Goal: Use online tool/utility: Utilize a website feature to perform a specific function

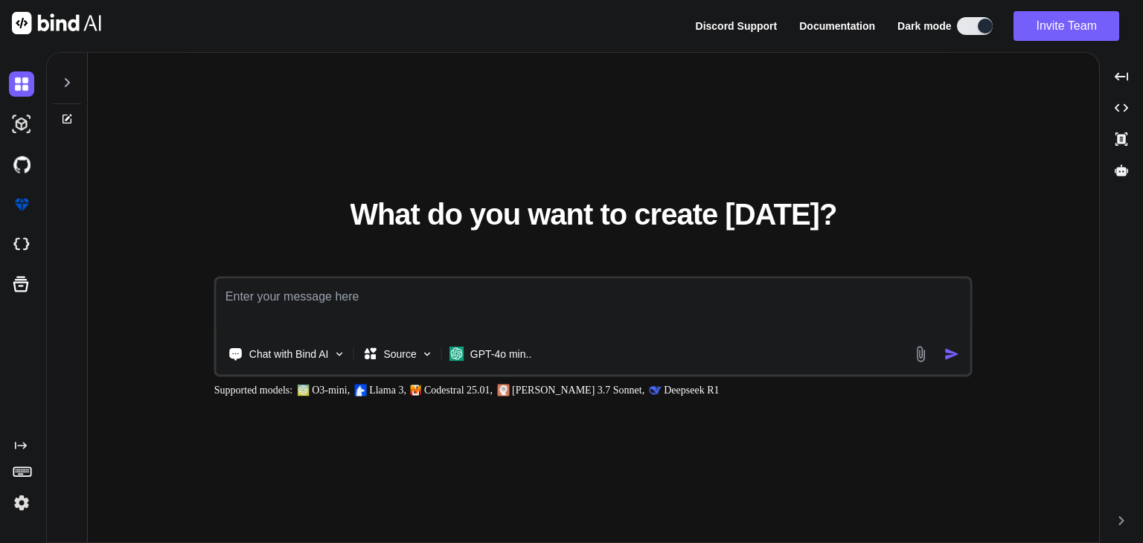
click at [965, 33] on button at bounding box center [975, 26] width 36 height 18
type textarea "x"
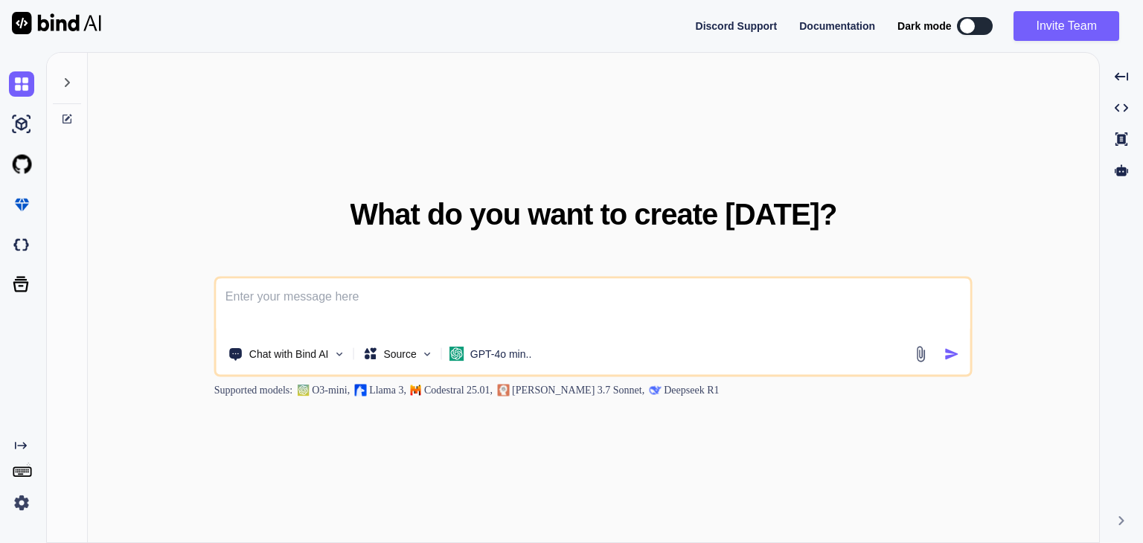
click at [24, 482] on div "Created with Pixso." at bounding box center [20, 478] width 40 height 76
click at [24, 476] on rect at bounding box center [21, 472] width 17 height 9
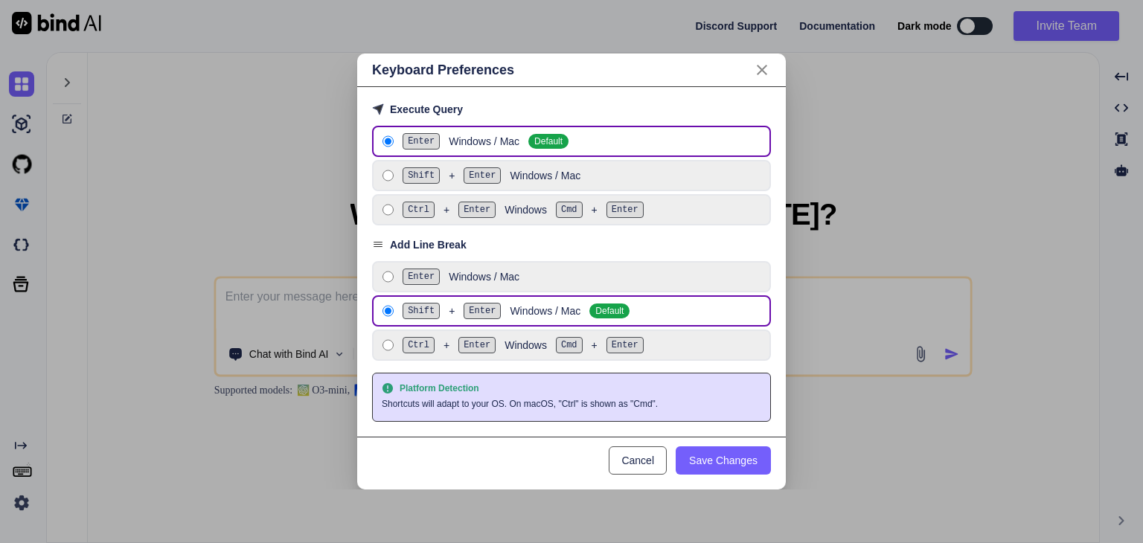
click at [636, 449] on button "Cancel" at bounding box center [638, 461] width 58 height 28
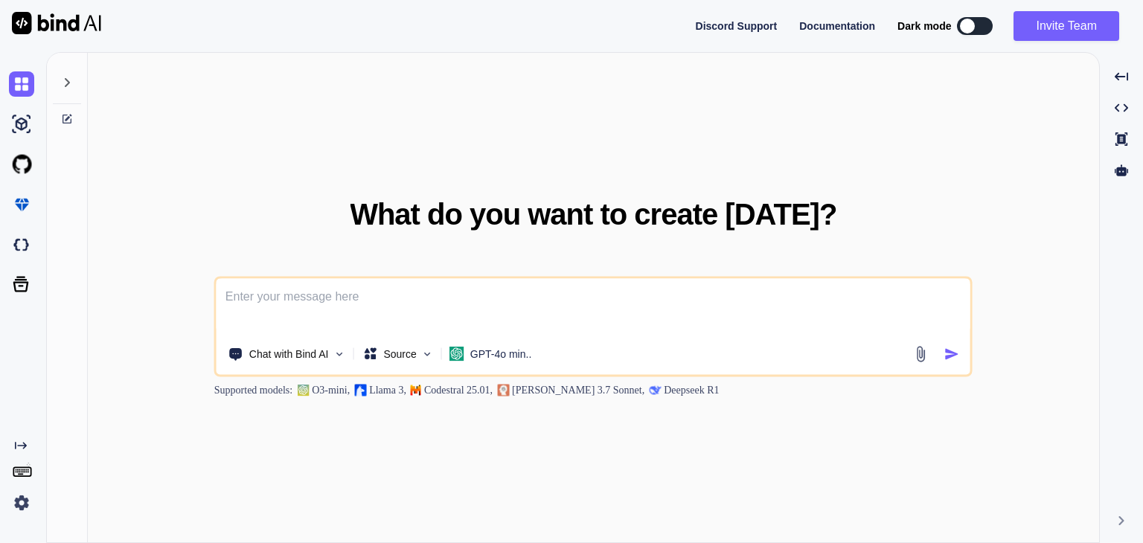
click at [18, 505] on img at bounding box center [21, 502] width 25 height 25
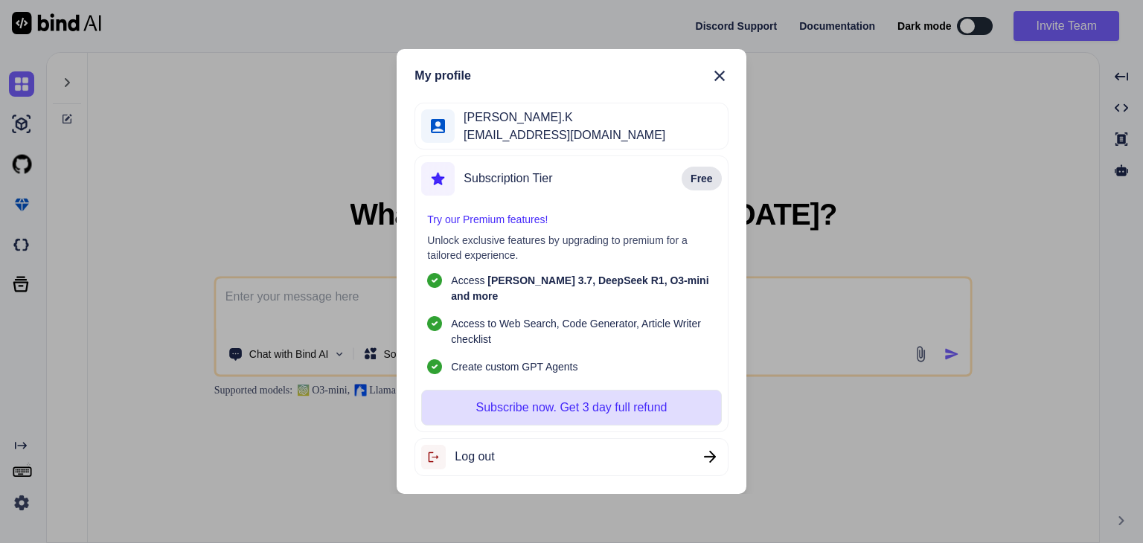
click at [220, 262] on div "My profile [PERSON_NAME].K [EMAIL_ADDRESS][DOMAIN_NAME] Subscription Tier Free …" at bounding box center [571, 271] width 1143 height 543
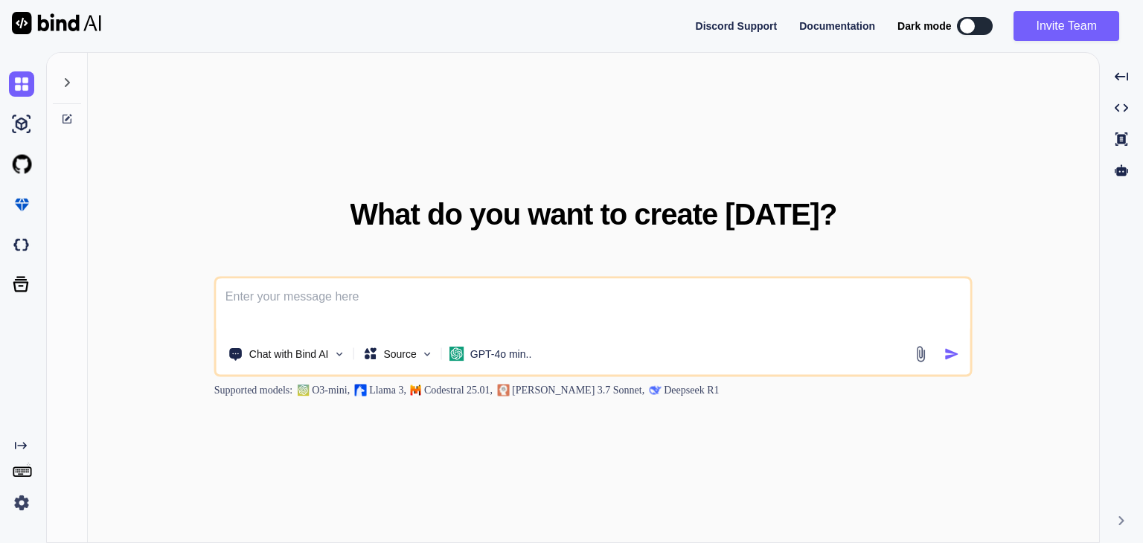
click at [253, 298] on textarea at bounding box center [594, 306] width 754 height 55
click at [24, 162] on img at bounding box center [21, 164] width 25 height 25
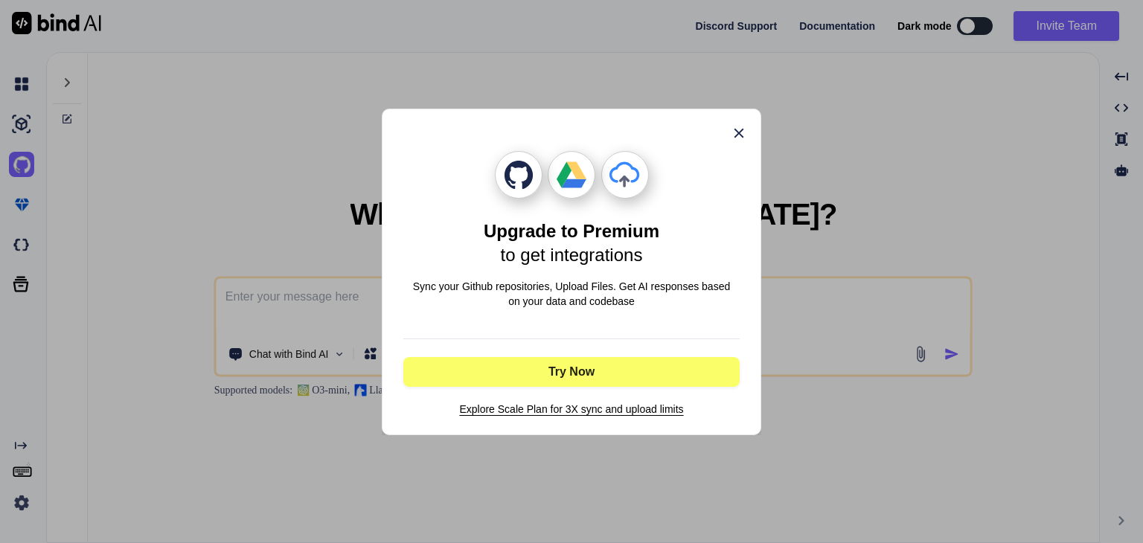
click at [736, 125] on icon at bounding box center [739, 133] width 16 height 16
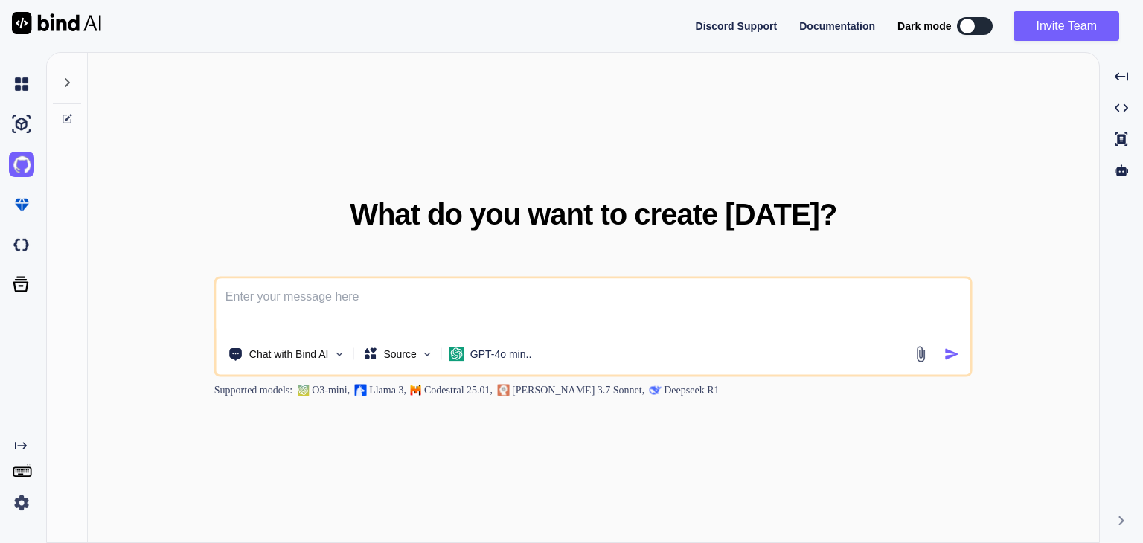
click at [253, 147] on div "What do you want to create [DATE]? Chat with Bind AI Source GPT-4o min.. Suppor…" at bounding box center [593, 298] width 1011 height 491
click at [26, 83] on img at bounding box center [21, 83] width 25 height 25
click at [310, 150] on div "What do you want to create [DATE]? Chat with Bind AI Source GPT-4o min.. Suppor…" at bounding box center [593, 298] width 1011 height 491
click at [923, 362] on div "Chat with Bind AI Source GPT-4o min.." at bounding box center [591, 354] width 749 height 30
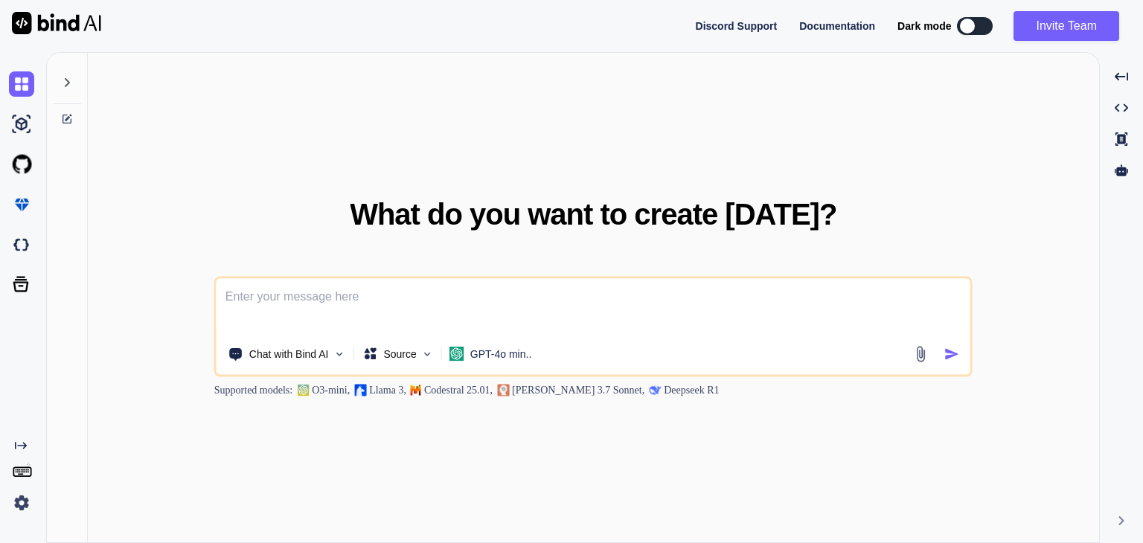
click at [921, 354] on img at bounding box center [920, 353] width 17 height 17
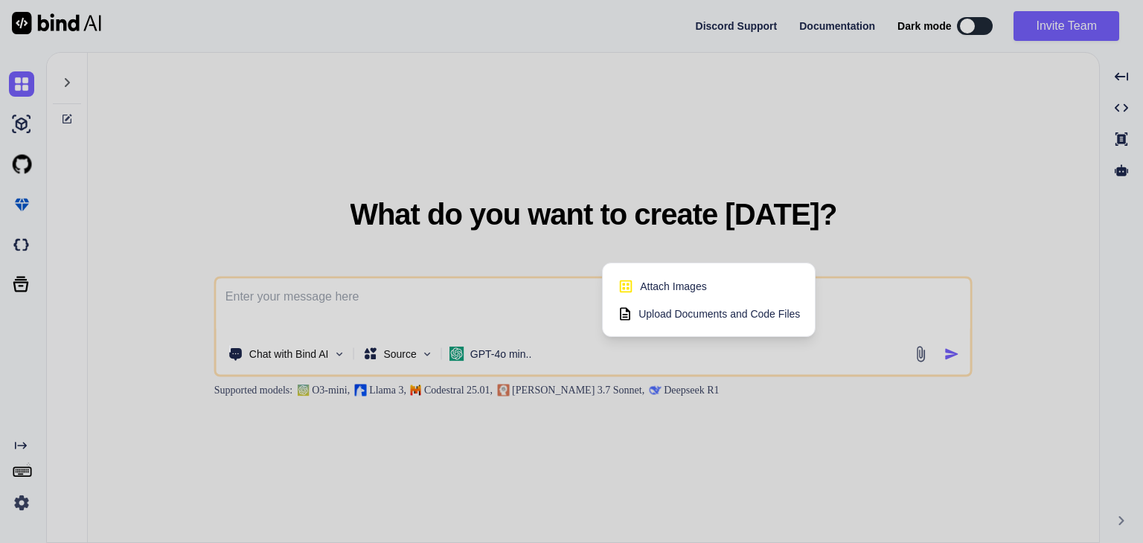
click at [878, 321] on div at bounding box center [571, 271] width 1143 height 543
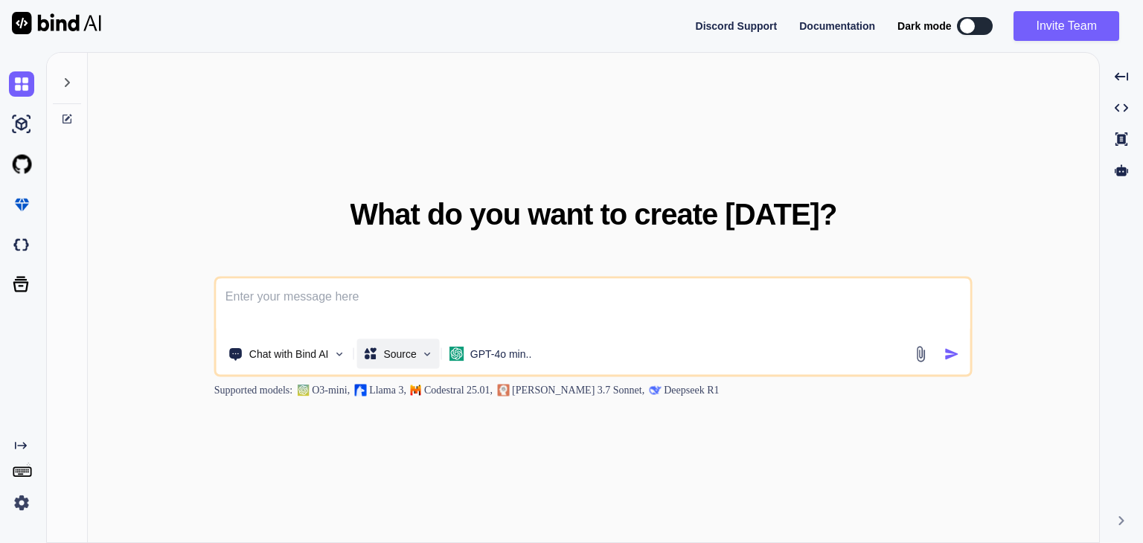
click at [418, 348] on div "Source" at bounding box center [397, 354] width 83 height 30
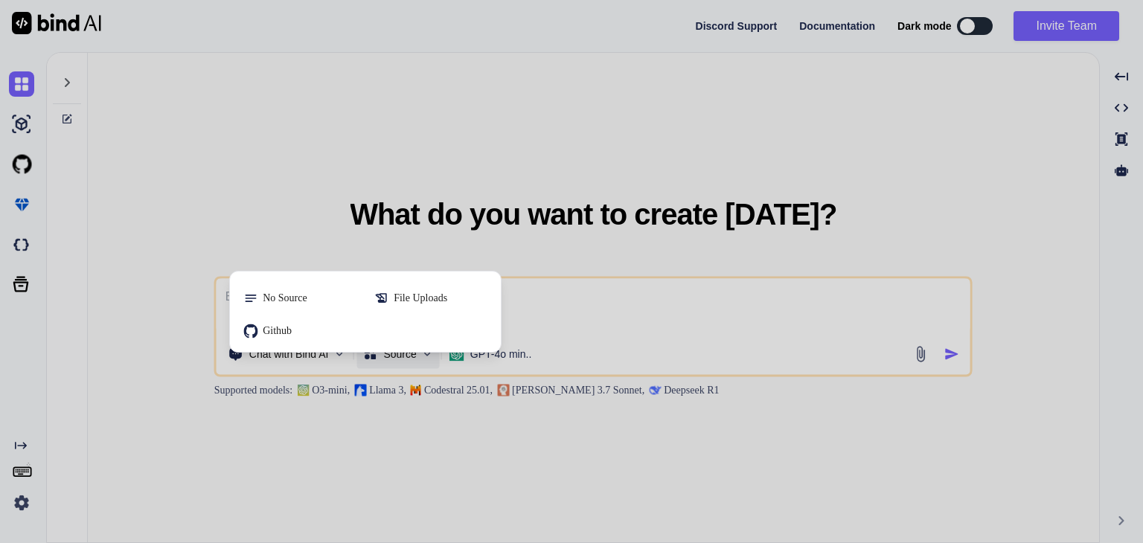
click at [599, 278] on div at bounding box center [571, 271] width 1143 height 543
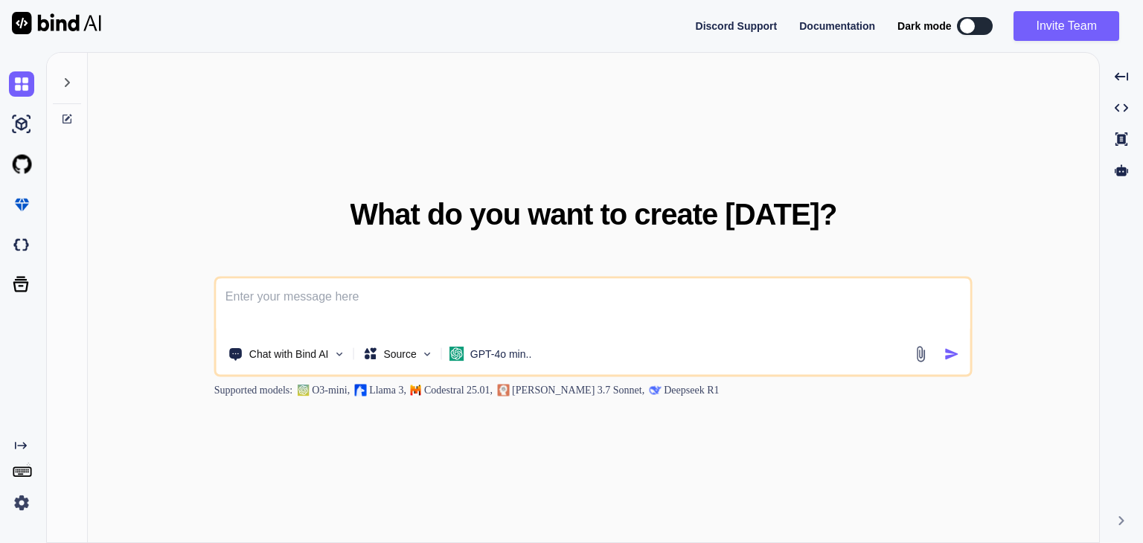
click at [330, 117] on div "What do you want to create [DATE]? Chat with Bind AI Source GPT-4o min.. Suppor…" at bounding box center [593, 298] width 1011 height 491
click at [481, 361] on div "GPT-4o min.." at bounding box center [491, 354] width 94 height 30
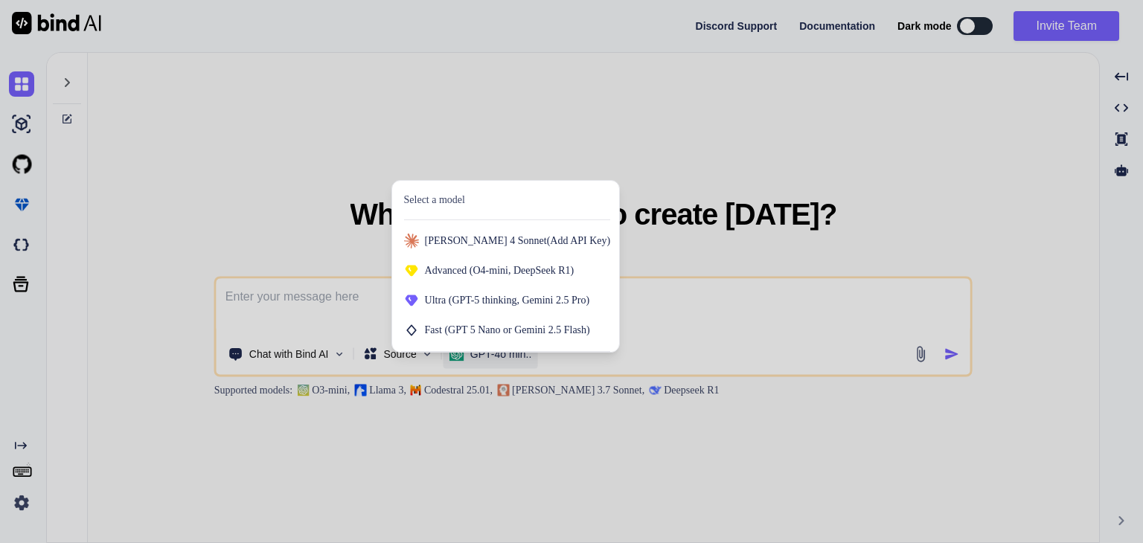
click at [371, 467] on div at bounding box center [571, 271] width 1143 height 543
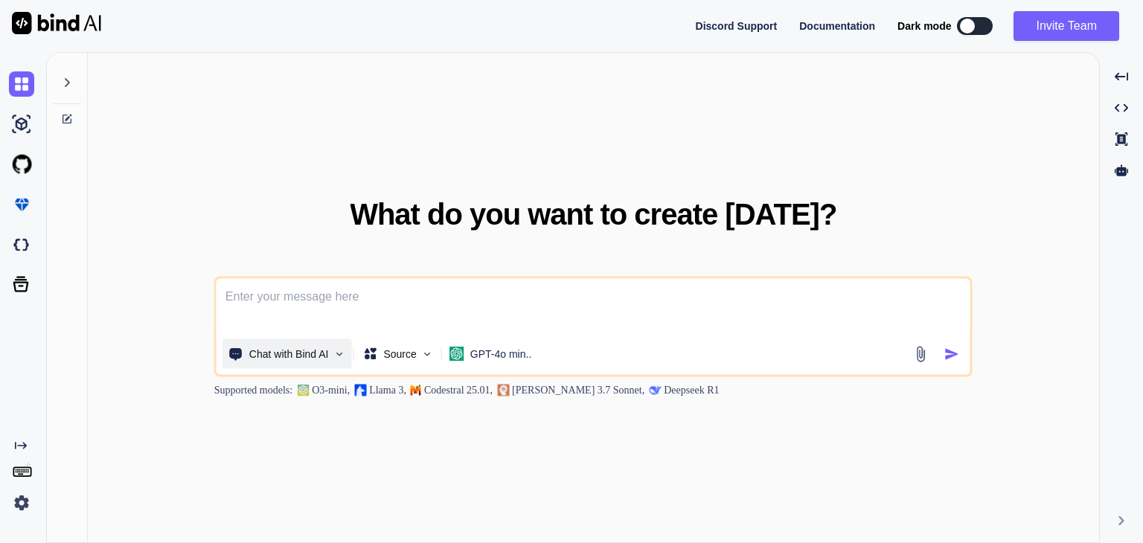
click at [339, 348] on img at bounding box center [339, 354] width 13 height 13
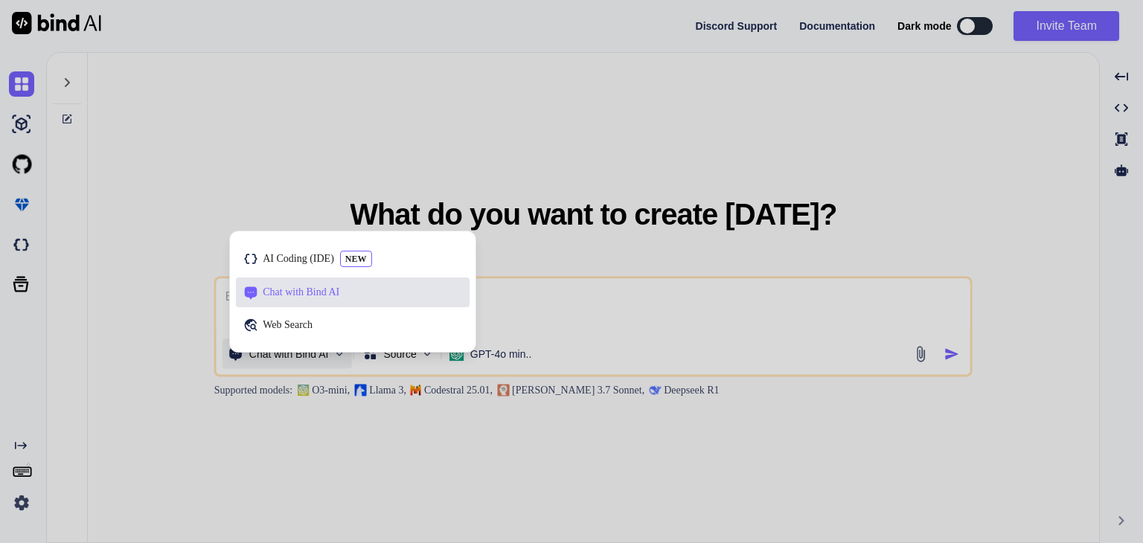
click at [333, 395] on div at bounding box center [571, 271] width 1143 height 543
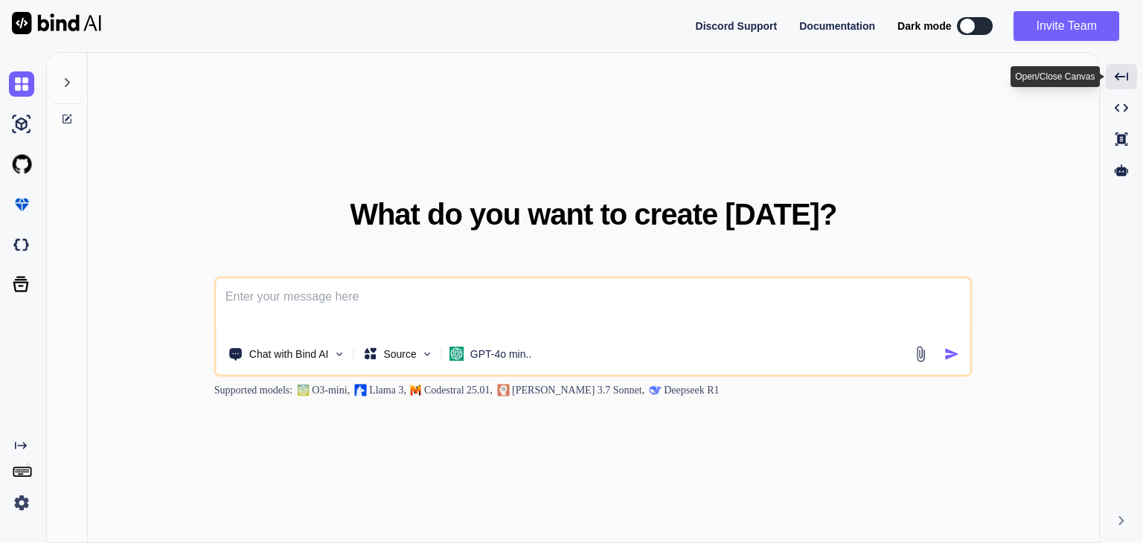
click at [1119, 70] on icon "Created with Pixso." at bounding box center [1121, 76] width 13 height 13
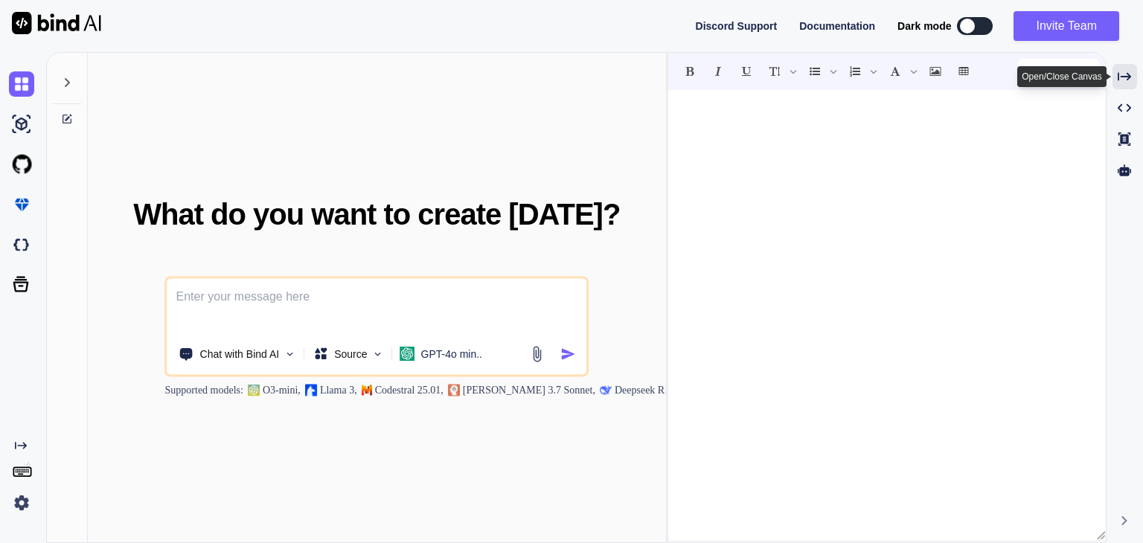
click at [1115, 79] on div "Created with Pixso." at bounding box center [1125, 76] width 25 height 25
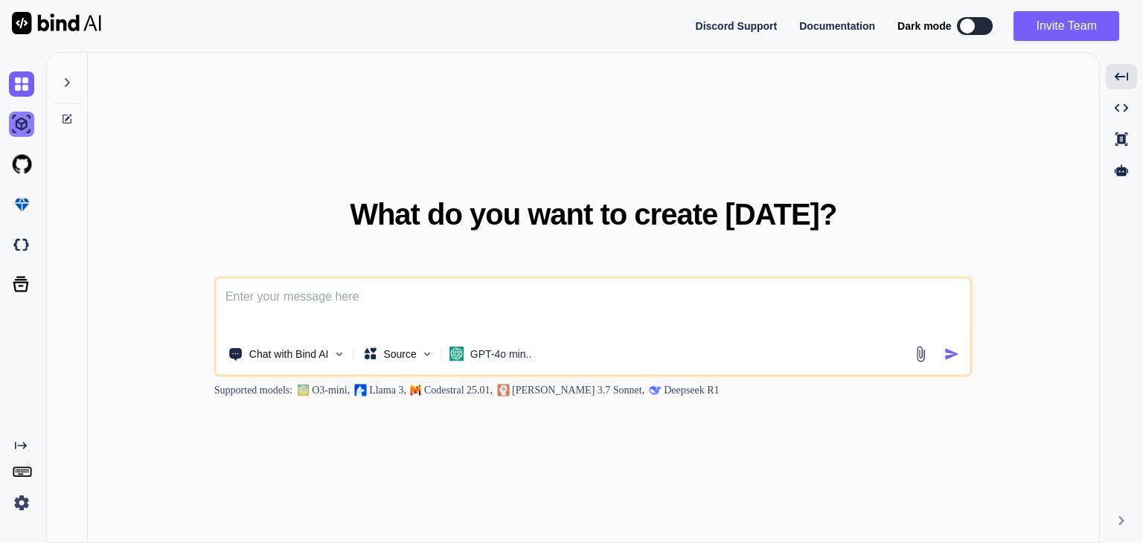
click at [19, 118] on img at bounding box center [21, 124] width 25 height 25
